Goal: Information Seeking & Learning: Find specific fact

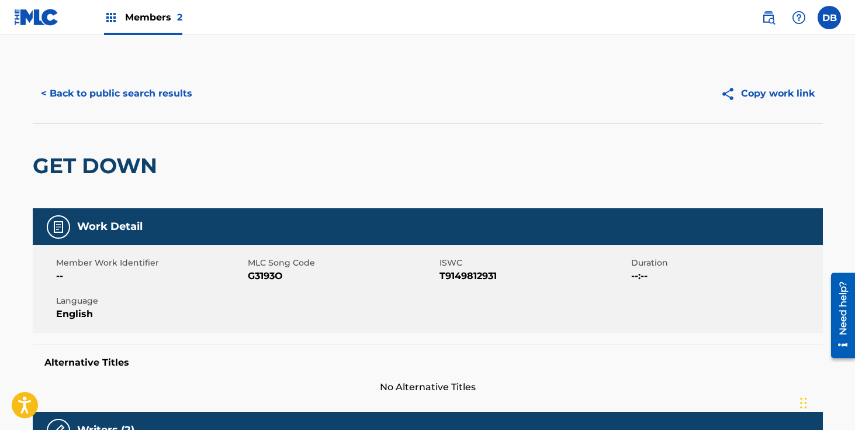
click at [167, 92] on button "< Back to public search results" at bounding box center [117, 93] width 168 height 29
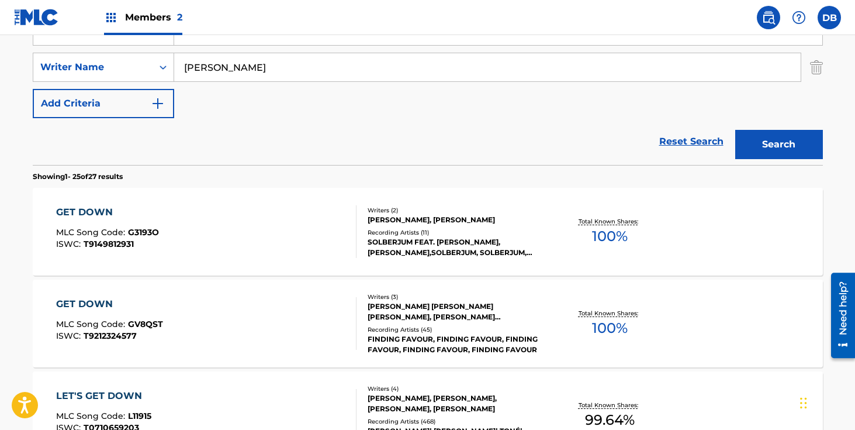
scroll to position [99, 0]
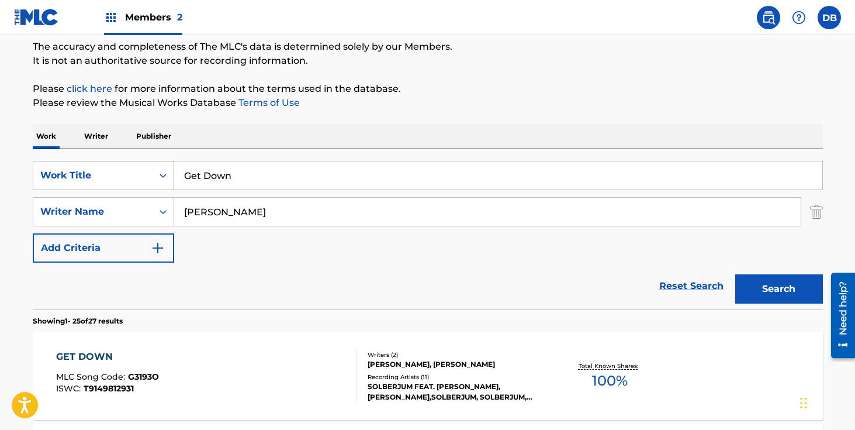
drag, startPoint x: 258, startPoint y: 176, endPoint x: 148, endPoint y: 176, distance: 109.3
click at [148, 176] on div "SearchWithCriteriadcbcdf63-0669-4e0c-8c1a-b43ceb039e2f Work Title Get Down" at bounding box center [428, 175] width 790 height 29
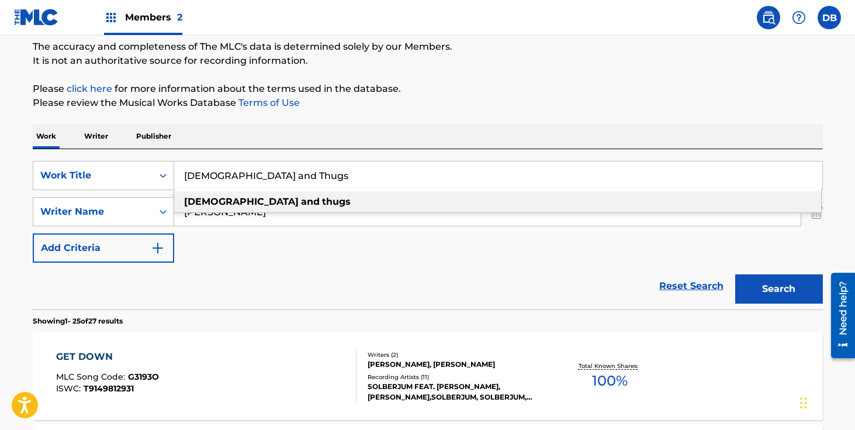
type input "[DEMOGRAPHIC_DATA] and Thugs"
click at [255, 138] on div "Work Writer Publisher" at bounding box center [428, 136] width 790 height 25
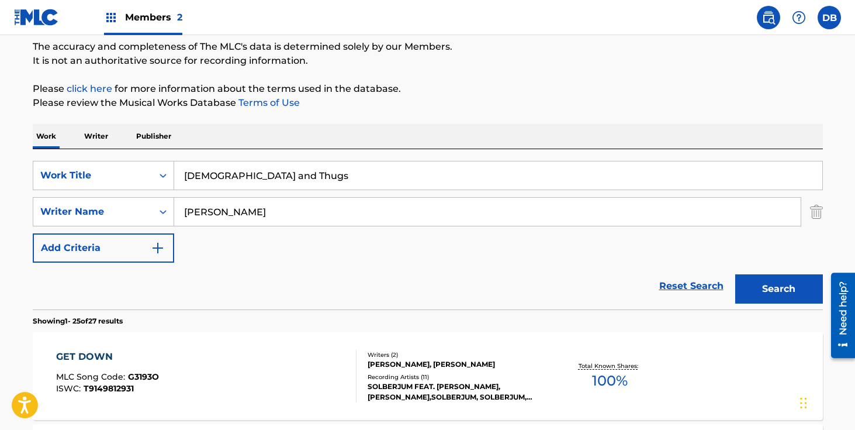
click at [770, 291] on button "Search" at bounding box center [779, 288] width 88 height 29
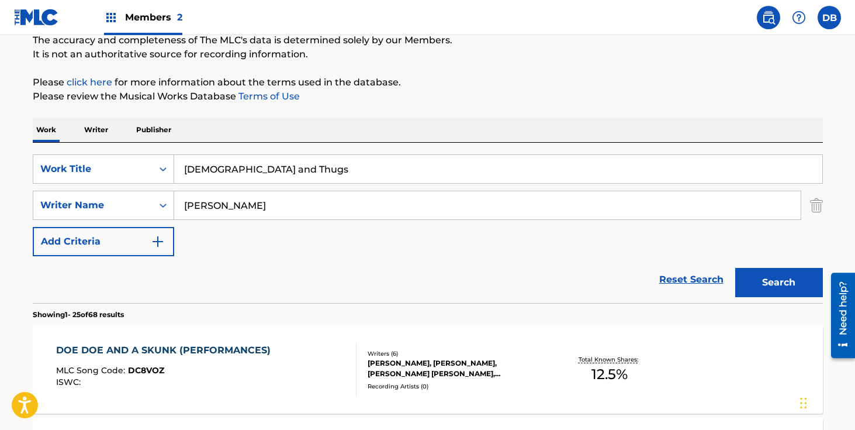
scroll to position [101, 0]
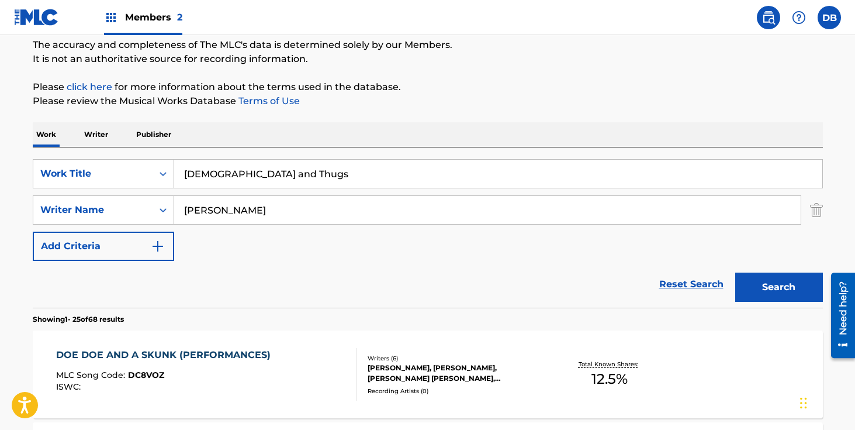
drag, startPoint x: 214, startPoint y: 209, endPoint x: 182, endPoint y: 209, distance: 31.6
click at [182, 209] on input "[PERSON_NAME]" at bounding box center [487, 210] width 627 height 28
type input "[PERSON_NAME]"
click at [735, 272] on button "Search" at bounding box center [779, 286] width 88 height 29
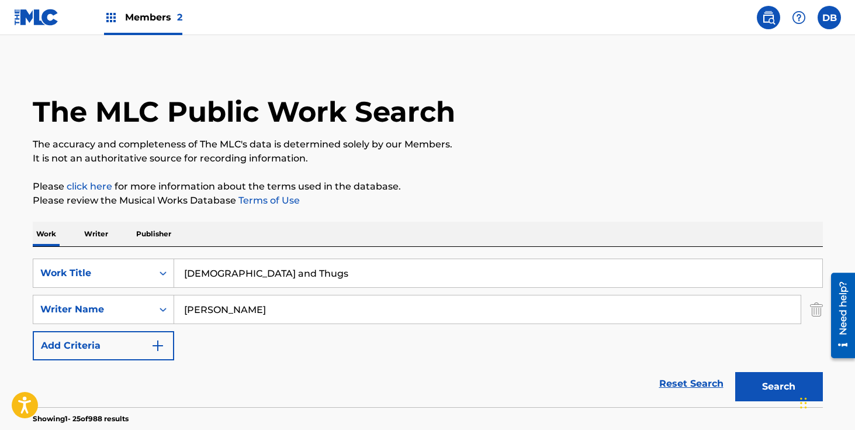
scroll to position [0, 0]
